Goal: Task Accomplishment & Management: Complete application form

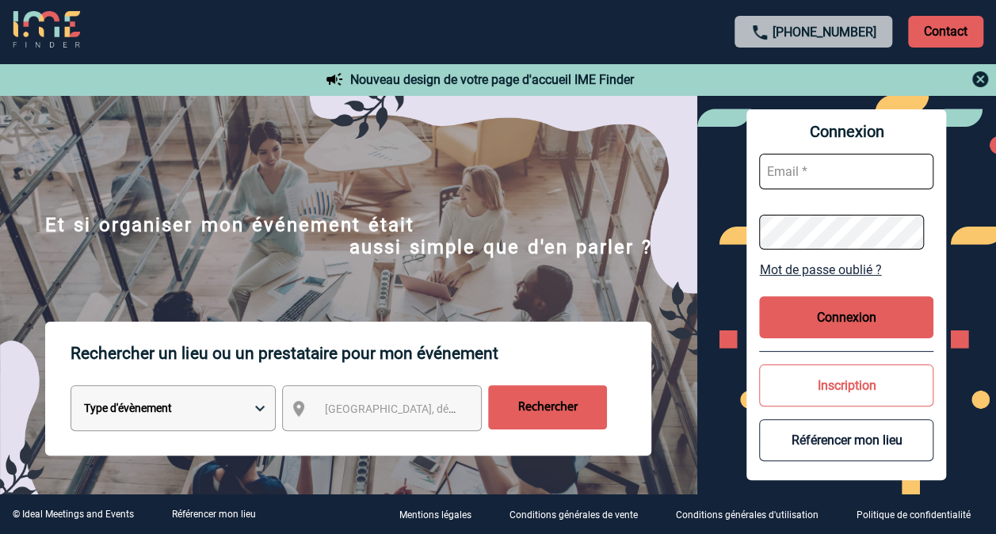
click at [860, 380] on button "Inscription" at bounding box center [846, 385] width 174 height 42
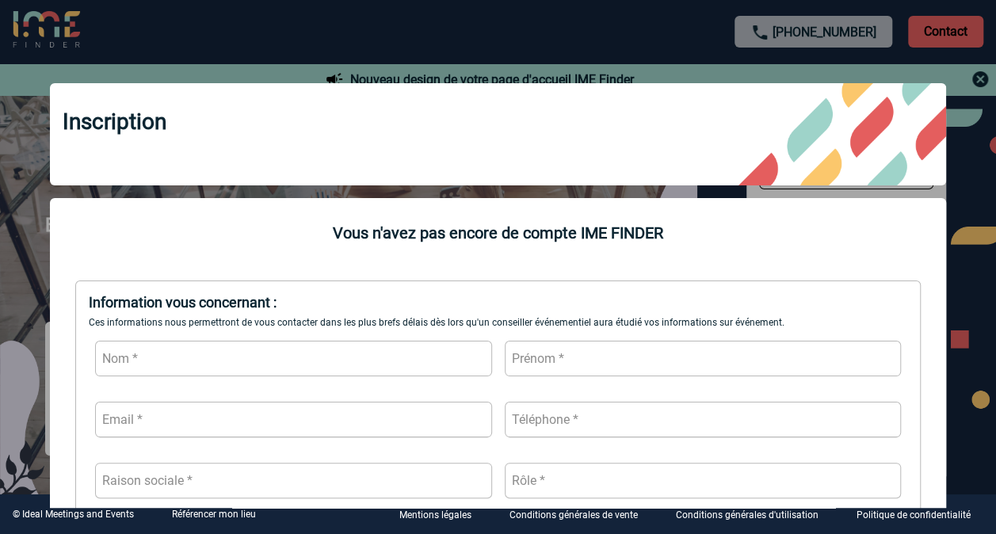
click at [965, 235] on div "Inscription Vous n'avez pas encore de compte IME FINDER Information vous concer…" at bounding box center [498, 285] width 936 height 444
click at [126, 46] on div at bounding box center [498, 267] width 996 height 534
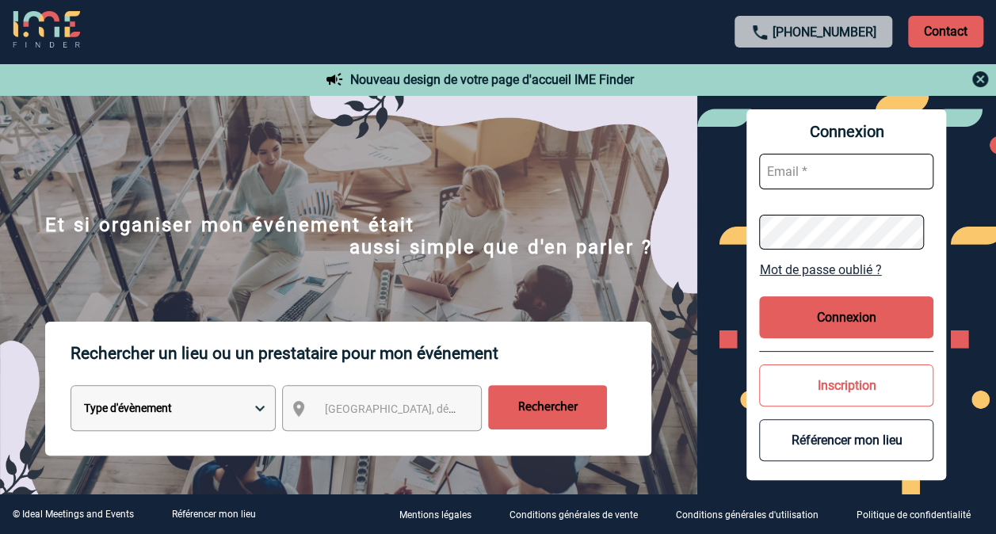
click at [769, 169] on input "text" at bounding box center [846, 172] width 174 height 36
type input "[PERSON_NAME][EMAIL_ADDRESS][DOMAIN_NAME]"
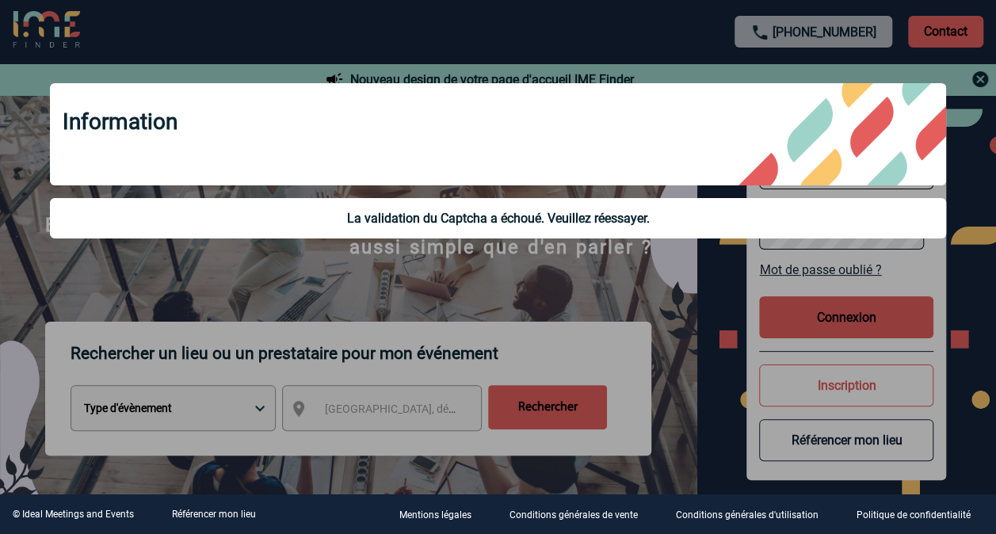
click at [707, 306] on div at bounding box center [498, 267] width 996 height 534
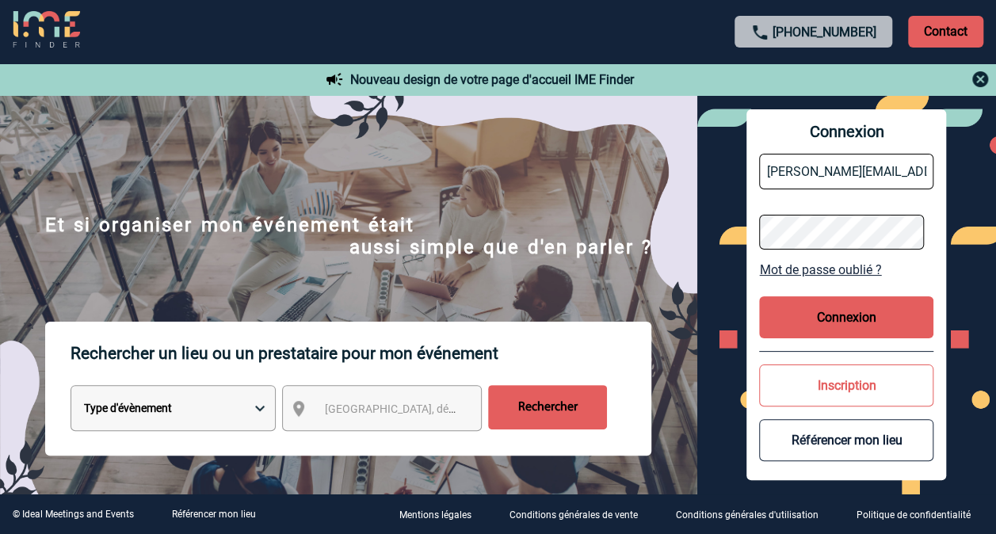
click at [982, 74] on img at bounding box center [980, 79] width 19 height 19
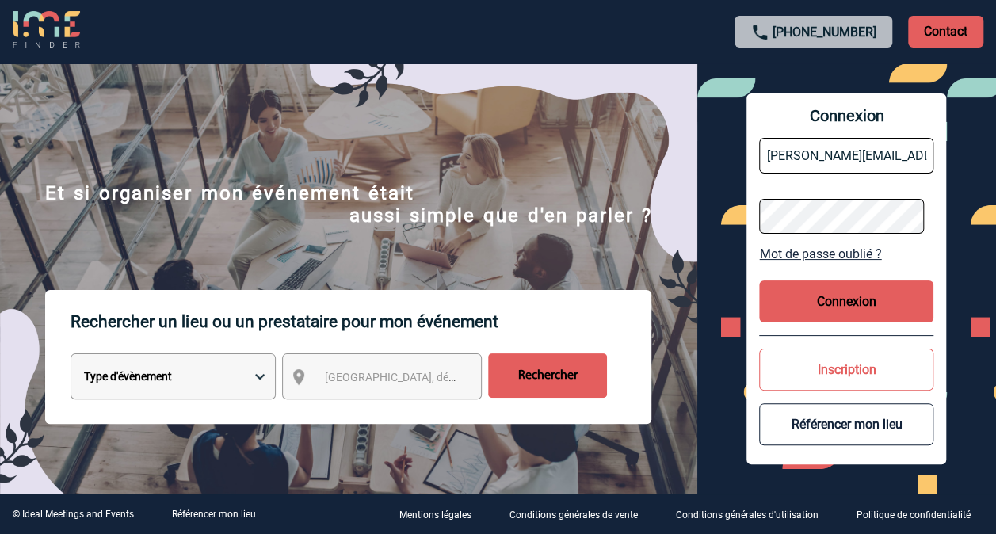
click at [834, 288] on button "Connexion" at bounding box center [846, 301] width 174 height 42
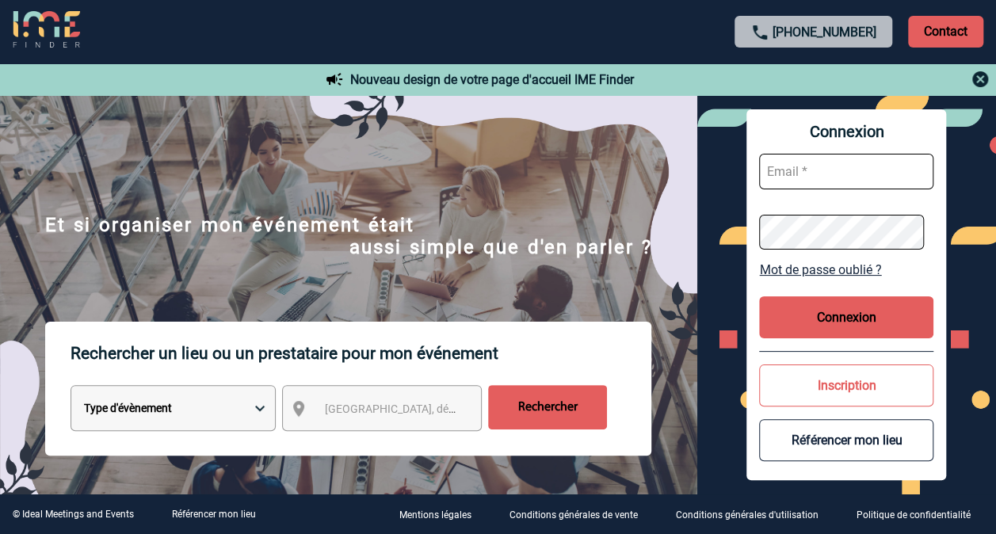
click at [818, 176] on input "text" at bounding box center [846, 172] width 174 height 36
type input "[PERSON_NAME][EMAIL_ADDRESS][DOMAIN_NAME]"
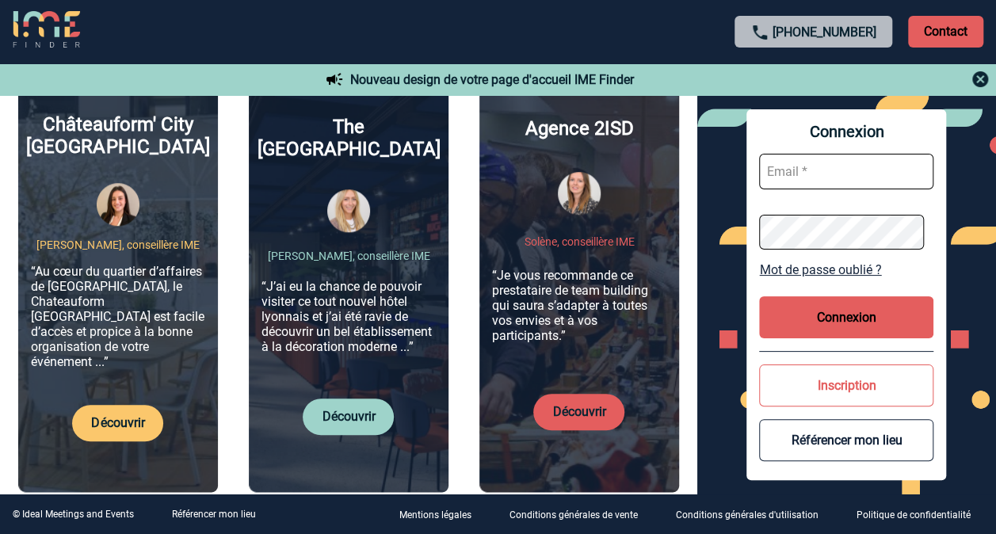
scroll to position [634, 0]
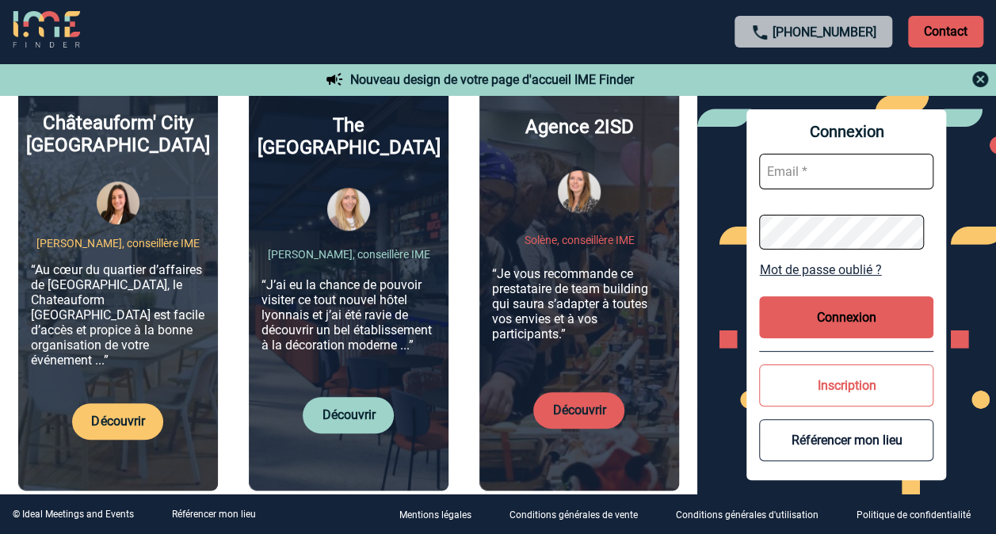
click at [864, 382] on button "Inscription" at bounding box center [846, 385] width 174 height 42
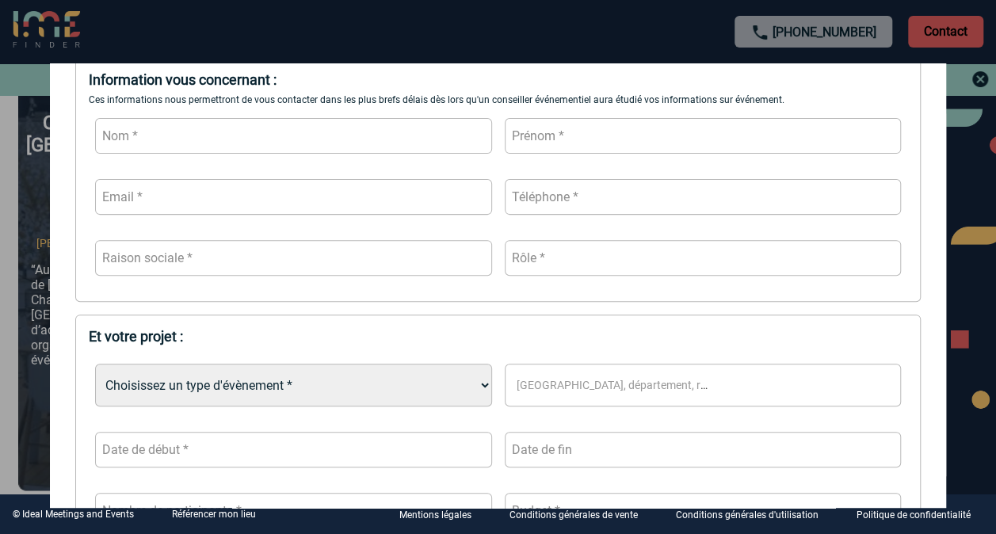
scroll to position [238, 0]
